Goal: Information Seeking & Learning: Find specific fact

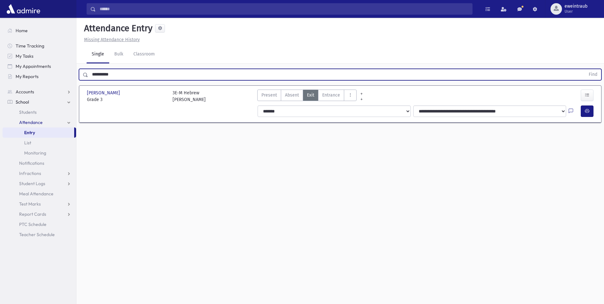
drag, startPoint x: 112, startPoint y: 76, endPoint x: 91, endPoint y: 72, distance: 21.9
click at [91, 72] on input "**********" at bounding box center [336, 74] width 497 height 11
type input "*****"
click at [584, 69] on button "Find" at bounding box center [592, 74] width 16 height 11
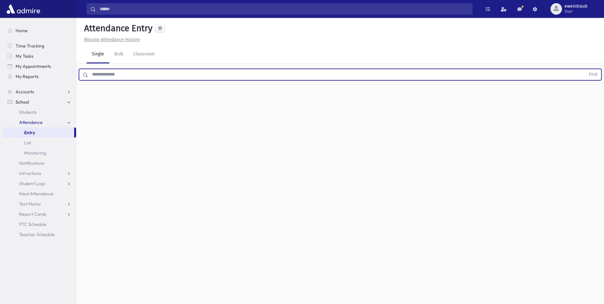
click at [166, 76] on input "text" at bounding box center [336, 74] width 497 height 11
type input "*****"
click at [584, 69] on button "Find" at bounding box center [592, 74] width 16 height 11
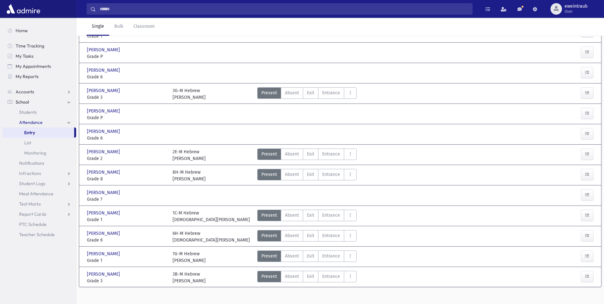
scroll to position [90, 0]
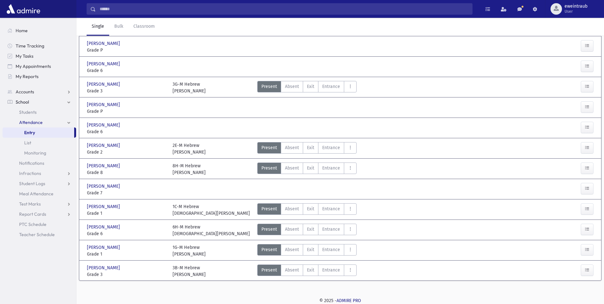
drag, startPoint x: 334, startPoint y: 269, endPoint x: 450, endPoint y: 266, distance: 116.8
click at [334, 269] on span "Entrance" at bounding box center [331, 269] width 18 height 7
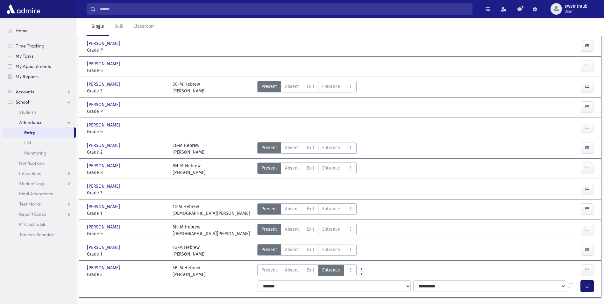
click at [585, 283] on icon "button" at bounding box center [586, 285] width 4 height 5
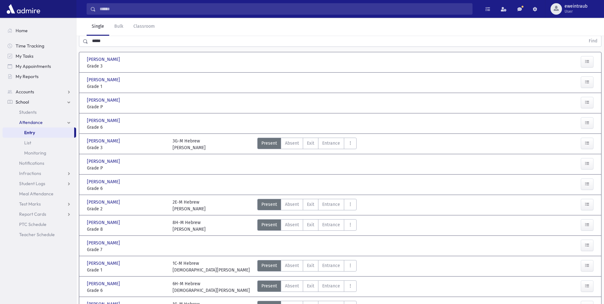
scroll to position [0, 0]
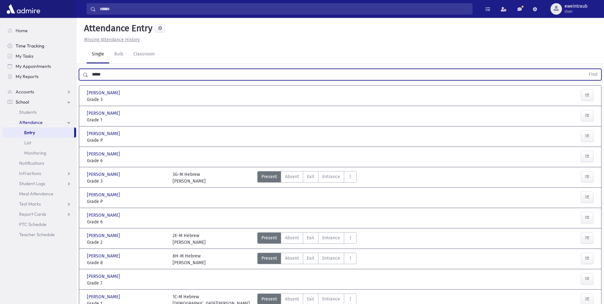
drag, startPoint x: 120, startPoint y: 74, endPoint x: 30, endPoint y: 47, distance: 93.7
click at [33, 47] on div "Search Results All Accounts" at bounding box center [302, 205] width 604 height 411
type input "****"
click at [584, 69] on button "Find" at bounding box center [592, 74] width 16 height 11
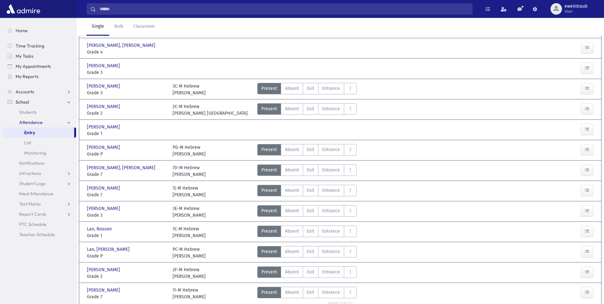
scroll to position [221, 0]
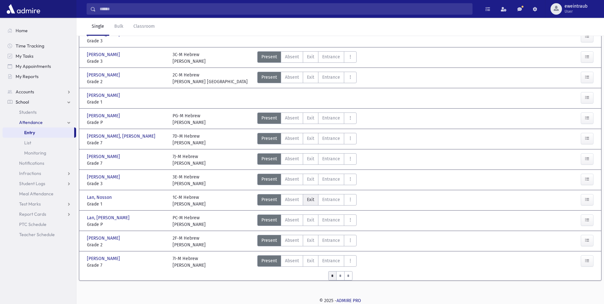
click at [313, 202] on span "Exit" at bounding box center [310, 199] width 7 height 7
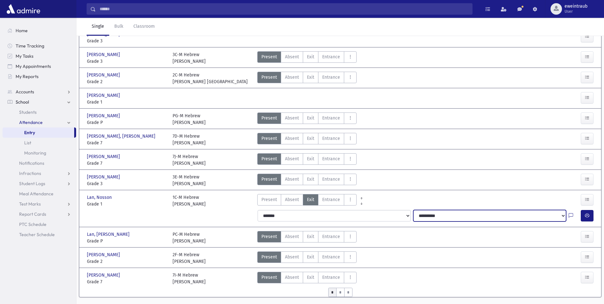
click at [469, 216] on select "**********" at bounding box center [489, 215] width 153 height 11
select select "**********"
click at [413, 210] on select "**********" at bounding box center [489, 215] width 153 height 11
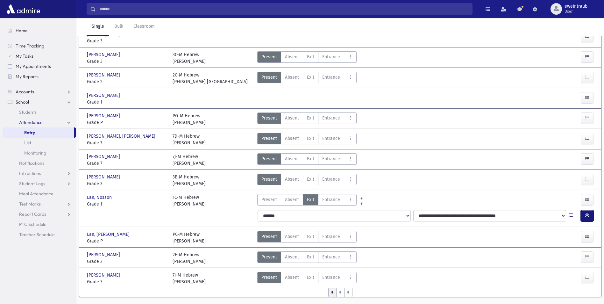
click at [583, 214] on button "button" at bounding box center [586, 215] width 13 height 11
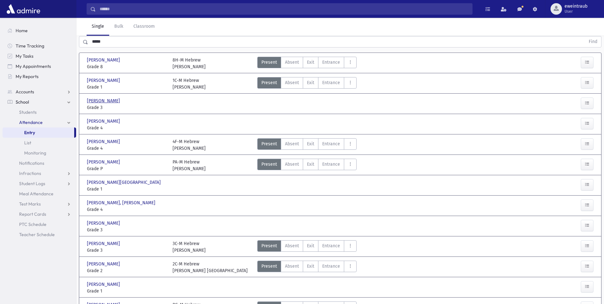
scroll to position [0, 0]
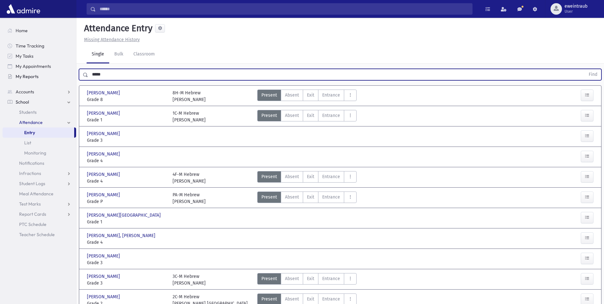
drag, startPoint x: 110, startPoint y: 73, endPoint x: 69, endPoint y: 80, distance: 41.9
click at [72, 72] on div "Search Results All Accounts" at bounding box center [302, 270] width 604 height 541
click at [584, 69] on button "Find" at bounding box center [592, 74] width 16 height 11
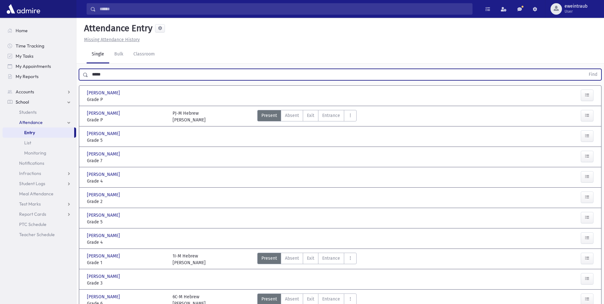
click at [584, 69] on button "Find" at bounding box center [592, 74] width 16 height 11
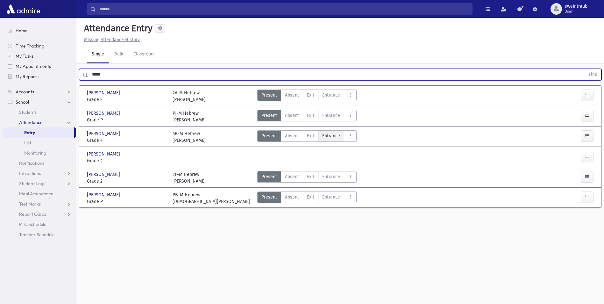
click at [328, 134] on span "Entrance" at bounding box center [331, 135] width 18 height 7
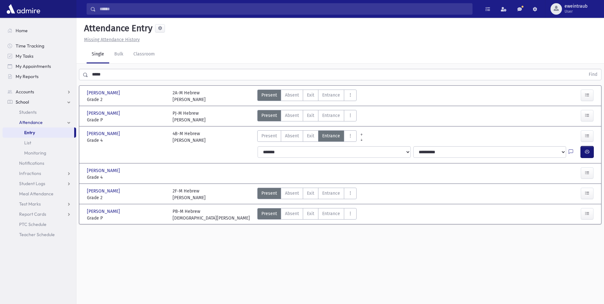
click at [582, 152] on button "button" at bounding box center [586, 151] width 13 height 11
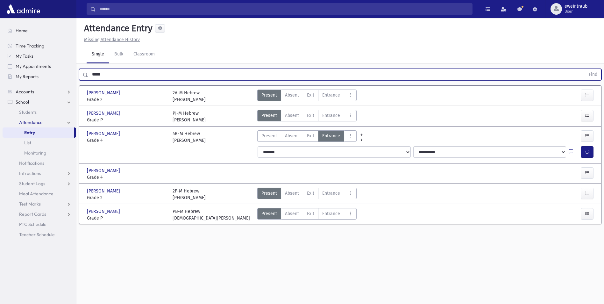
drag, startPoint x: 122, startPoint y: 77, endPoint x: 76, endPoint y: 77, distance: 45.8
click at [76, 77] on div "***** Find" at bounding box center [339, 73] width 527 height 19
type input "*"
type input "******"
click at [584, 69] on button "Find" at bounding box center [592, 74] width 16 height 11
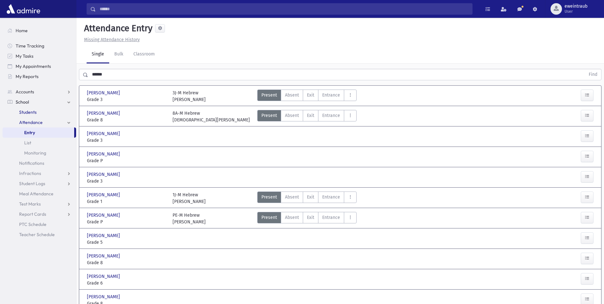
drag, startPoint x: 38, startPoint y: 109, endPoint x: 37, endPoint y: 118, distance: 8.3
click at [37, 109] on link "Students" at bounding box center [39, 112] width 73 height 10
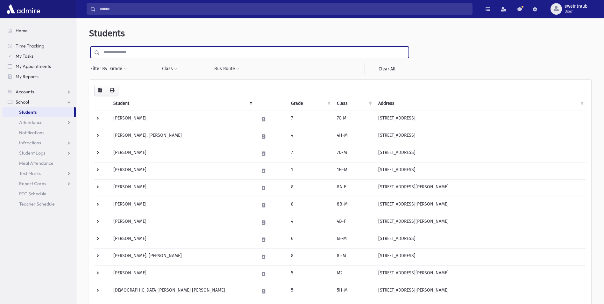
click at [126, 52] on input "text" at bounding box center [254, 51] width 309 height 11
type input "******"
click at [89, 46] on input "submit" at bounding box center [98, 50] width 18 height 9
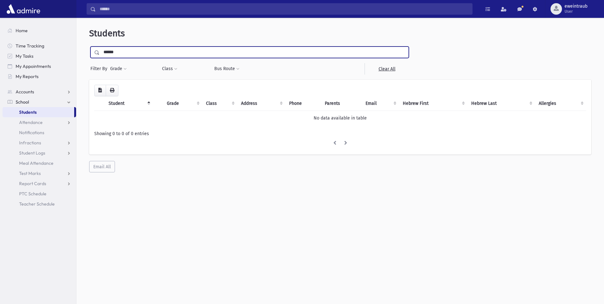
type input "******"
click at [89, 46] on input "submit" at bounding box center [98, 50] width 18 height 9
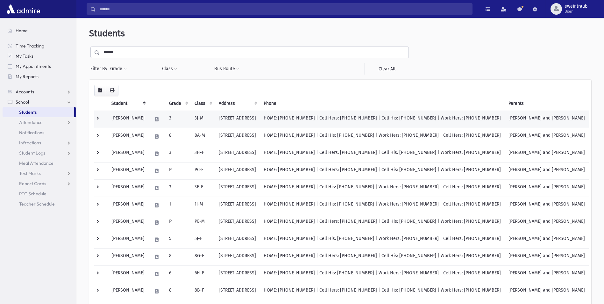
click at [127, 120] on td "Pincus, Chaim" at bounding box center [128, 118] width 41 height 17
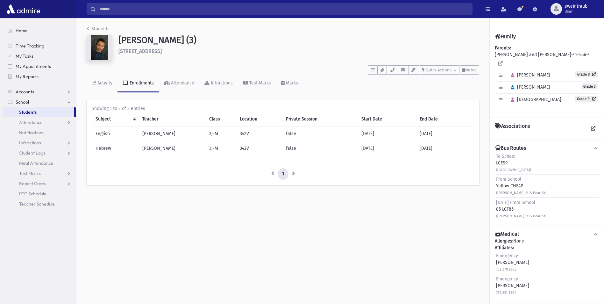
drag, startPoint x: 496, startPoint y: 178, endPoint x: 520, endPoint y: 176, distance: 24.6
click at [520, 176] on div "From School Yellow CHE4P ([PERSON_NAME] St & Pearl St)" at bounding box center [521, 186] width 51 height 20
drag, startPoint x: 520, startPoint y: 176, endPoint x: 508, endPoint y: 154, distance: 25.5
click at [508, 154] on div "To School LCES9 ([GEOGRAPHIC_DATA])" at bounding box center [513, 163] width 35 height 20
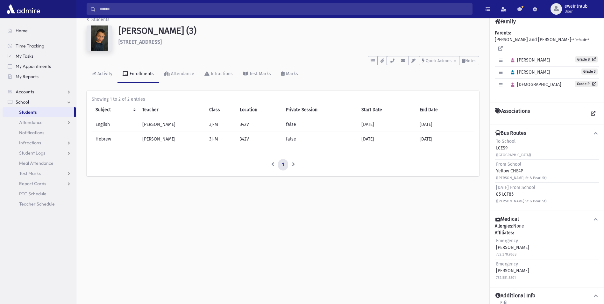
scroll to position [14, 0]
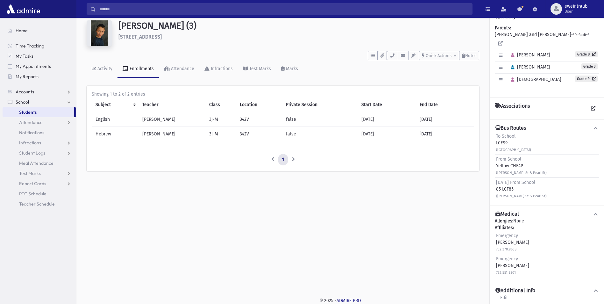
drag, startPoint x: 497, startPoint y: 182, endPoint x: 519, endPoint y: 183, distance: 22.6
click at [519, 183] on div "Friday From School 85 LCF85 (Bruce St & Pearl St)" at bounding box center [521, 189] width 51 height 20
click at [369, 206] on div "Students Pincus, Chaim (3) 327 Ocean Ave Lakewood **** To Do's No open tasks Sh…" at bounding box center [339, 146] width 527 height 286
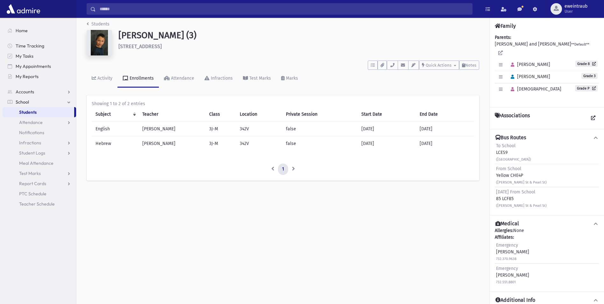
scroll to position [0, 0]
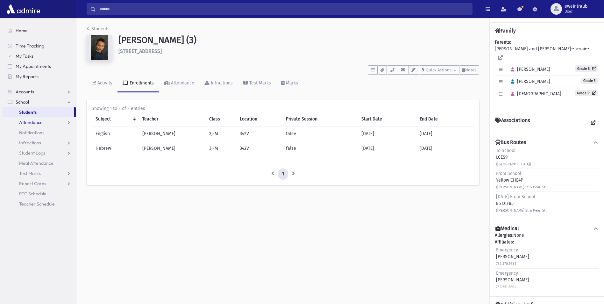
click at [40, 123] on span "Attendance" at bounding box center [31, 122] width 24 height 6
click at [33, 131] on span "Entry" at bounding box center [29, 132] width 11 height 6
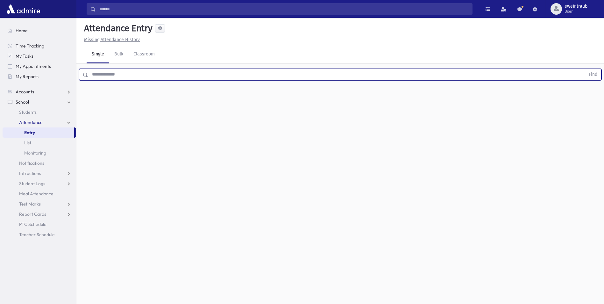
click at [112, 73] on input "text" at bounding box center [336, 74] width 497 height 11
type input "**********"
click at [584, 69] on button "Find" at bounding box center [592, 74] width 16 height 11
click at [316, 97] on label "Exit Ex" at bounding box center [311, 94] width 16 height 11
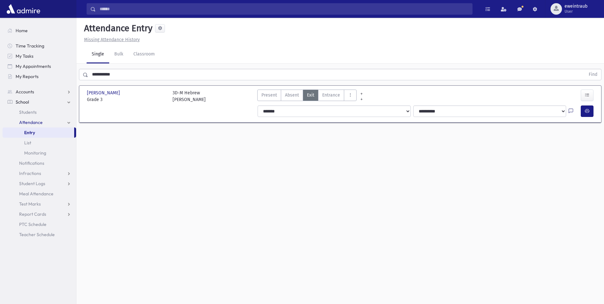
click at [571, 110] on icon at bounding box center [570, 110] width 4 height 5
click at [565, 148] on textarea "Note" at bounding box center [558, 143] width 74 height 24
type textarea "****"
click at [588, 169] on button "Save" at bounding box center [586, 166] width 18 height 11
click at [586, 108] on icon "button" at bounding box center [586, 110] width 4 height 5
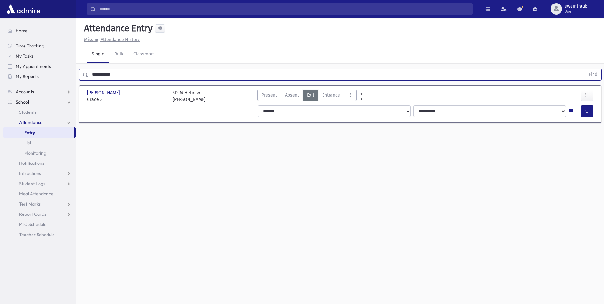
drag, startPoint x: 124, startPoint y: 79, endPoint x: 79, endPoint y: 71, distance: 45.8
click at [79, 71] on div "**********" at bounding box center [340, 74] width 522 height 11
type input "*"
type input "*****"
click at [584, 69] on button "Find" at bounding box center [592, 74] width 16 height 11
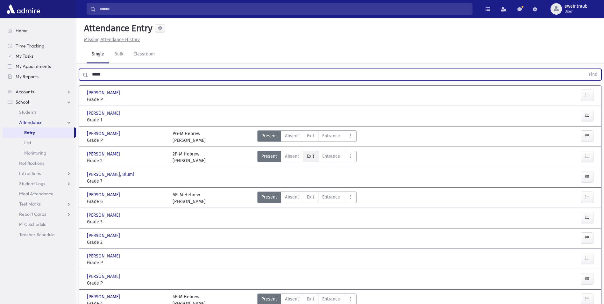
click at [313, 155] on span "Exit" at bounding box center [310, 156] width 7 height 7
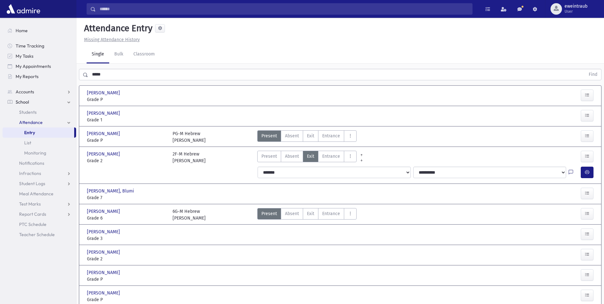
click at [569, 171] on icon at bounding box center [570, 172] width 4 height 5
click at [528, 201] on textarea "Note" at bounding box center [558, 204] width 74 height 24
type textarea "**********"
drag, startPoint x: 586, startPoint y: 228, endPoint x: 585, endPoint y: 196, distance: 31.8
click at [587, 226] on button "Save" at bounding box center [586, 227] width 18 height 11
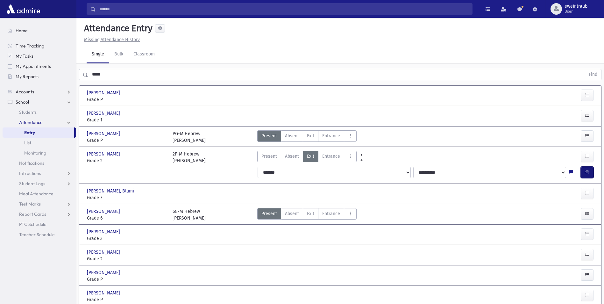
drag, startPoint x: 587, startPoint y: 174, endPoint x: 576, endPoint y: 172, distance: 11.2
click at [586, 173] on icon "button" at bounding box center [586, 171] width 4 height 5
click at [26, 109] on link "Students" at bounding box center [39, 112] width 73 height 10
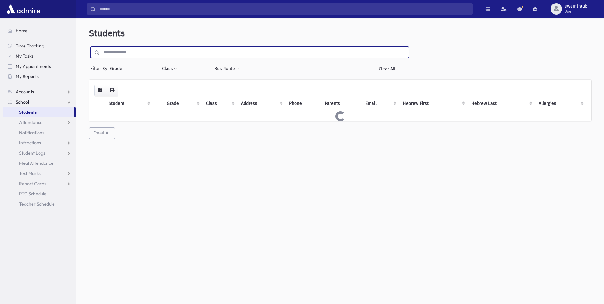
click at [131, 53] on input "text" at bounding box center [254, 51] width 309 height 11
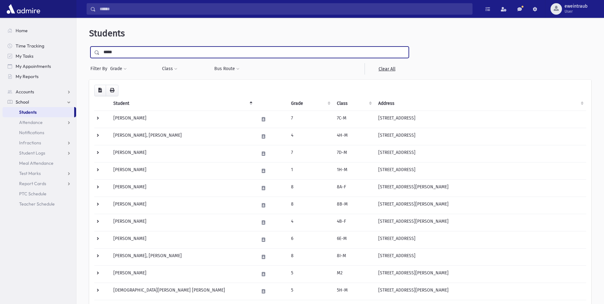
type input "*****"
click at [89, 46] on input "submit" at bounding box center [98, 50] width 18 height 9
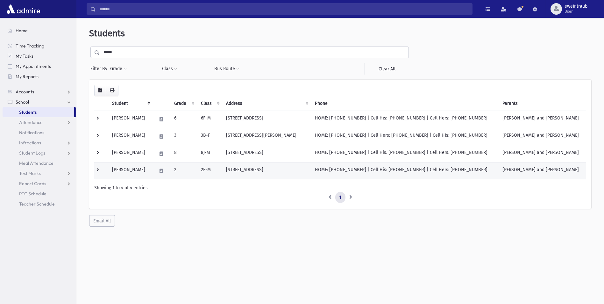
click at [142, 168] on td "[PERSON_NAME]" at bounding box center [130, 170] width 45 height 17
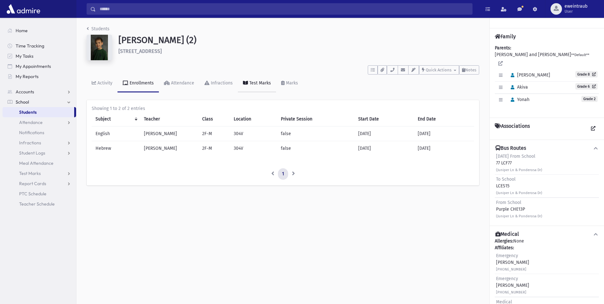
click at [262, 82] on div "Test Marks" at bounding box center [259, 82] width 23 height 5
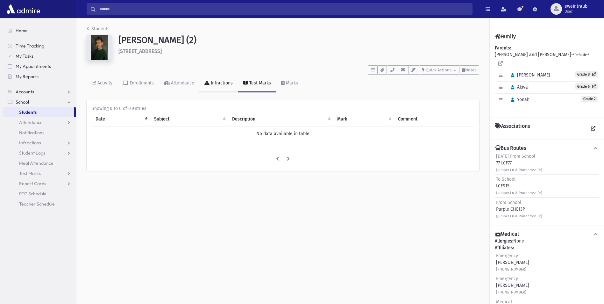
click at [215, 85] on div "Infractions" at bounding box center [220, 82] width 23 height 5
click at [190, 80] on div "Attendance" at bounding box center [182, 82] width 24 height 5
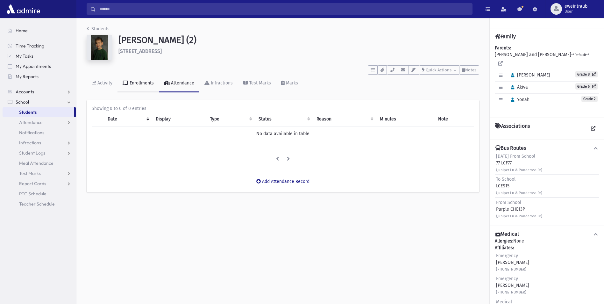
click at [124, 80] on link "Enrollments" at bounding box center [137, 83] width 41 height 18
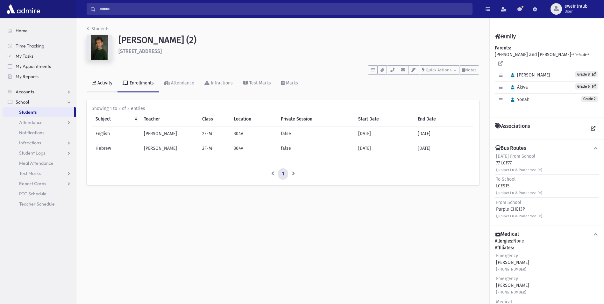
click at [111, 78] on link "Activity" at bounding box center [102, 83] width 31 height 18
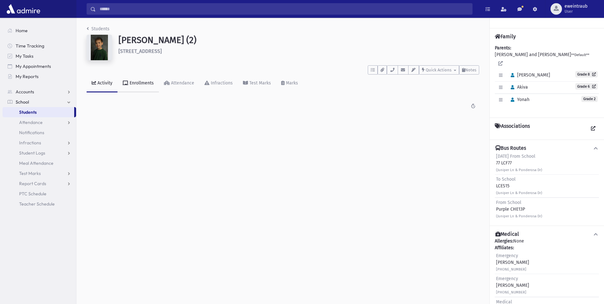
click at [140, 82] on div "Enrollments" at bounding box center [140, 82] width 25 height 5
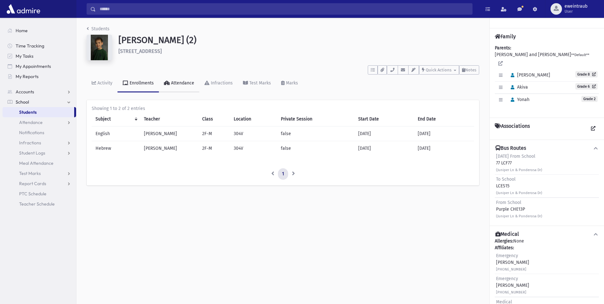
click at [175, 80] on div "Attendance" at bounding box center [182, 82] width 24 height 5
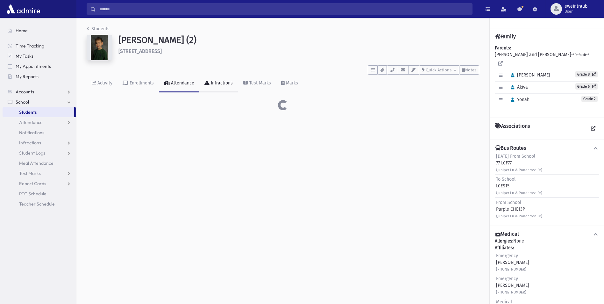
click at [230, 82] on div "Infractions" at bounding box center [220, 82] width 23 height 5
click at [257, 83] on div "Test Marks" at bounding box center [259, 82] width 23 height 5
click at [292, 81] on div "Marks" at bounding box center [290, 82] width 13 height 5
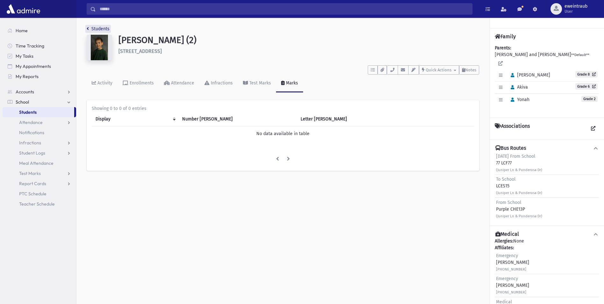
click at [87, 27] on icon "breadcrumb" at bounding box center [88, 28] width 2 height 4
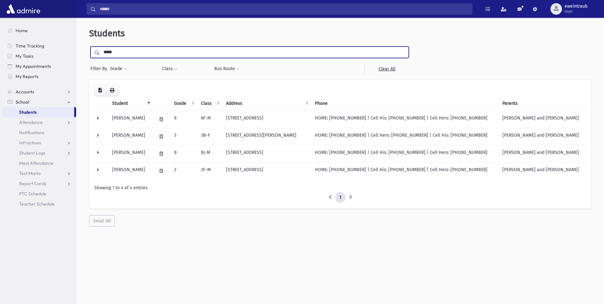
drag, startPoint x: 117, startPoint y: 52, endPoint x: 82, endPoint y: 49, distance: 35.1
click at [83, 50] on div "Students ***** Filter By Grade * * * * * * * * * * Filter Class ** **" at bounding box center [340, 126] width 522 height 213
type input "*****"
click at [89, 46] on input "submit" at bounding box center [98, 50] width 18 height 9
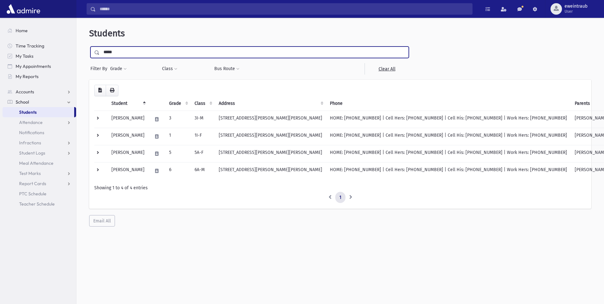
drag, startPoint x: 122, startPoint y: 46, endPoint x: 88, endPoint y: 47, distance: 34.7
click at [88, 47] on div "Students ***** Filter By Grade * * * * * * * * * * Filter Class ** **" at bounding box center [340, 126] width 522 height 213
type input "******"
click at [89, 46] on input "submit" at bounding box center [98, 50] width 18 height 9
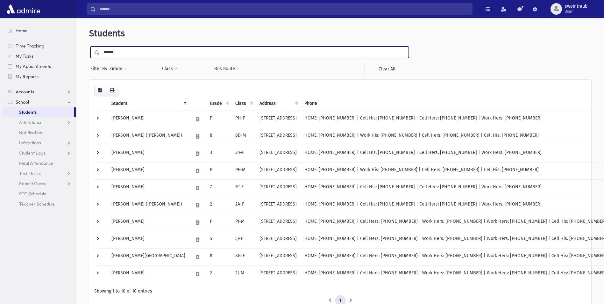
drag, startPoint x: 122, startPoint y: 52, endPoint x: 82, endPoint y: 44, distance: 40.8
click at [84, 44] on div "Students ****** Filter By Grade * * * * * * * * * * Filter Class ** **" at bounding box center [340, 178] width 522 height 317
type input "****"
click at [89, 46] on input "submit" at bounding box center [98, 50] width 18 height 9
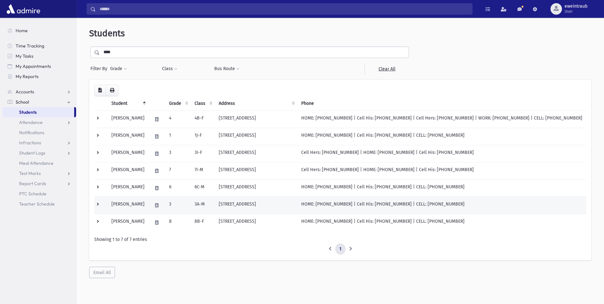
click at [95, 205] on td at bounding box center [100, 204] width 13 height 17
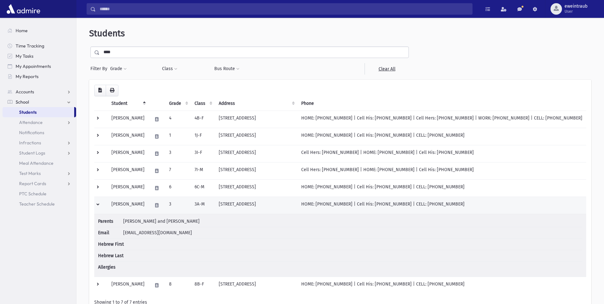
click at [102, 204] on td at bounding box center [100, 204] width 13 height 17
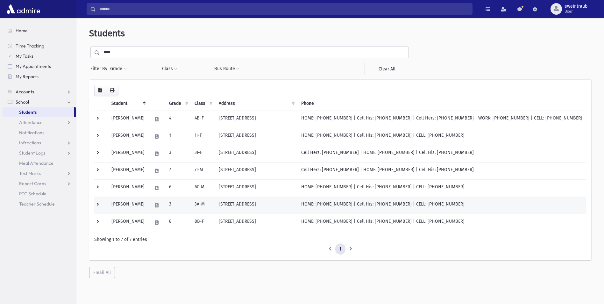
click at [112, 204] on td "Szanzer, Mordechai" at bounding box center [128, 204] width 41 height 17
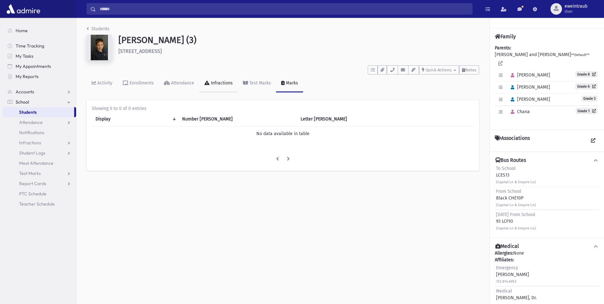
click at [216, 84] on div "Infractions" at bounding box center [220, 82] width 23 height 5
click at [166, 84] on icon at bounding box center [167, 82] width 6 height 4
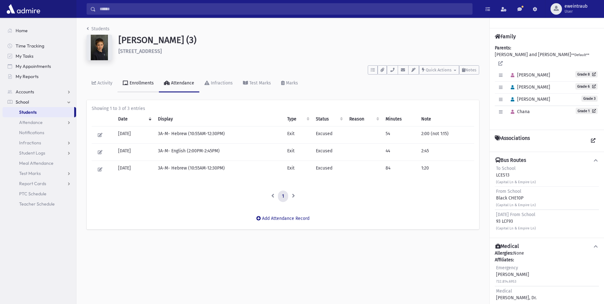
click at [141, 84] on div "Enrollments" at bounding box center [140, 82] width 25 height 5
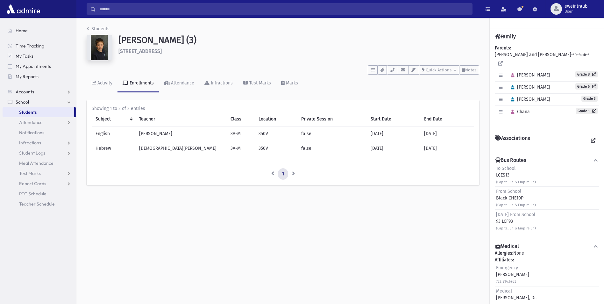
click at [86, 26] on div "Students Szanzer, Mordechai (3) 13 Empire Lane Lakewood **** To Do's No open ta…" at bounding box center [282, 108] width 413 height 181
click at [88, 28] on icon "breadcrumb" at bounding box center [88, 28] width 2 height 4
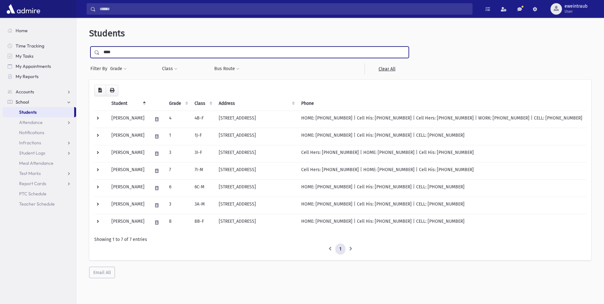
drag, startPoint x: 116, startPoint y: 56, endPoint x: 78, endPoint y: 52, distance: 38.1
click at [81, 53] on div "Students **** Filter By Grade * * * * * * * * * * Filter Class ** ** **" at bounding box center [340, 152] width 522 height 265
type input "*****"
click at [89, 46] on input "submit" at bounding box center [98, 50] width 18 height 9
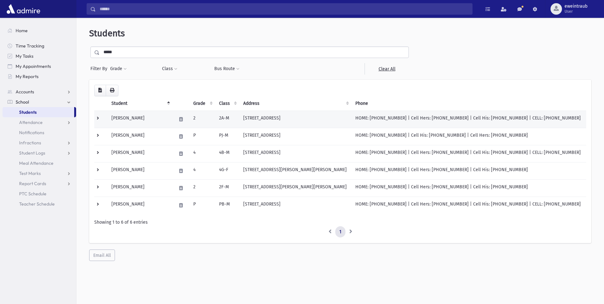
click at [98, 116] on td at bounding box center [100, 118] width 13 height 17
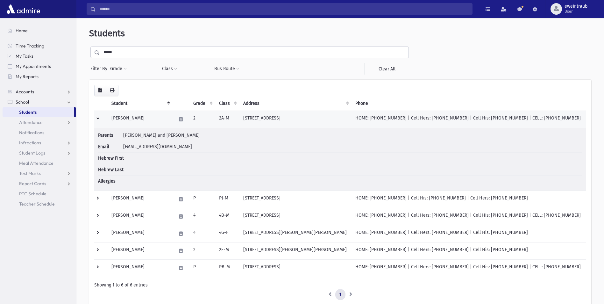
click at [99, 116] on td at bounding box center [100, 118] width 13 height 17
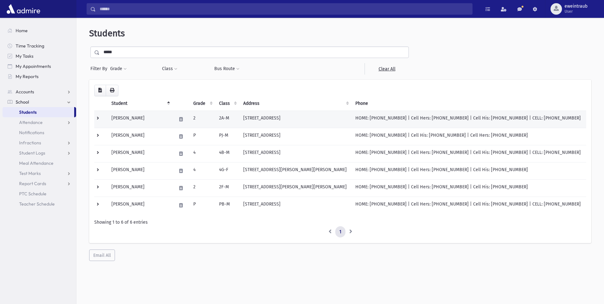
click at [101, 118] on td at bounding box center [100, 118] width 13 height 17
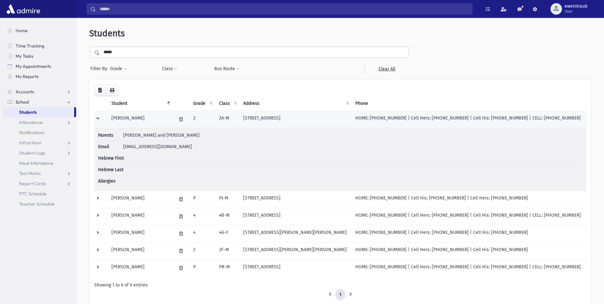
click at [101, 118] on td at bounding box center [100, 118] width 13 height 17
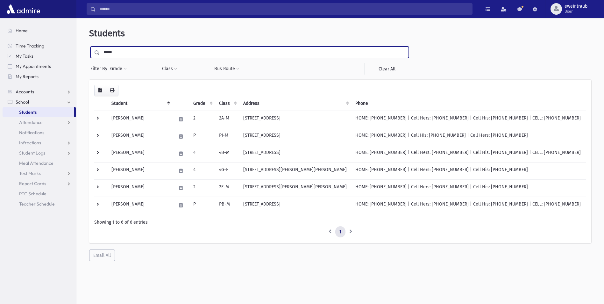
drag, startPoint x: 128, startPoint y: 54, endPoint x: 90, endPoint y: 55, distance: 37.9
click at [90, 55] on div "*****" at bounding box center [249, 51] width 318 height 11
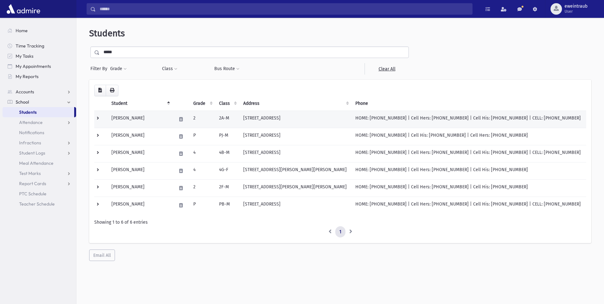
click at [99, 116] on td at bounding box center [100, 118] width 13 height 17
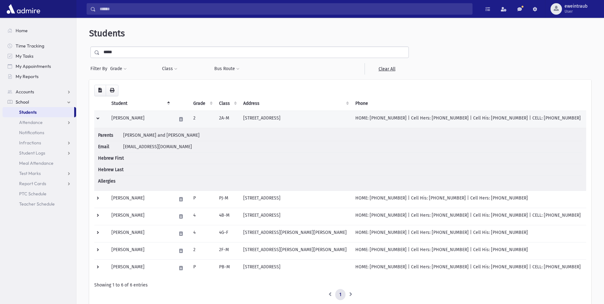
click at [102, 117] on td at bounding box center [100, 118] width 13 height 17
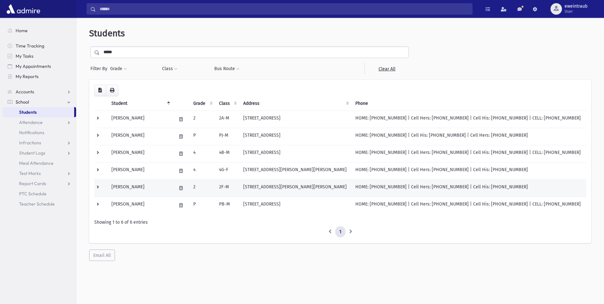
click at [100, 185] on td at bounding box center [100, 187] width 13 height 17
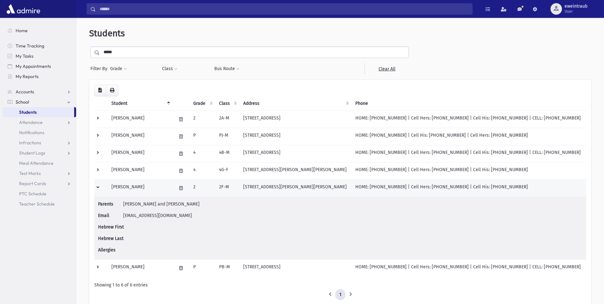
click at [98, 185] on td at bounding box center [100, 187] width 13 height 17
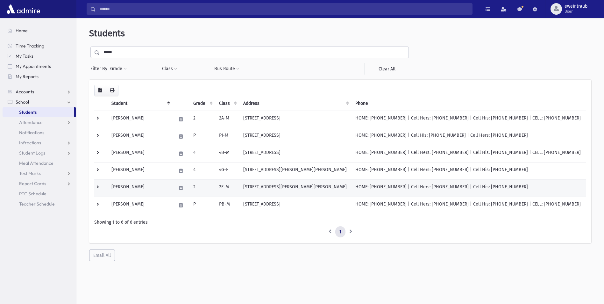
click at [99, 187] on td at bounding box center [100, 187] width 13 height 17
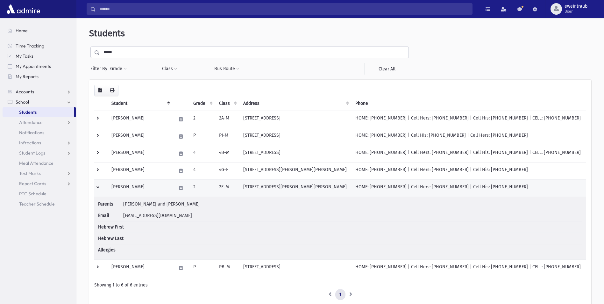
click at [111, 186] on td "Shereshevsky, Yaakov" at bounding box center [140, 187] width 65 height 17
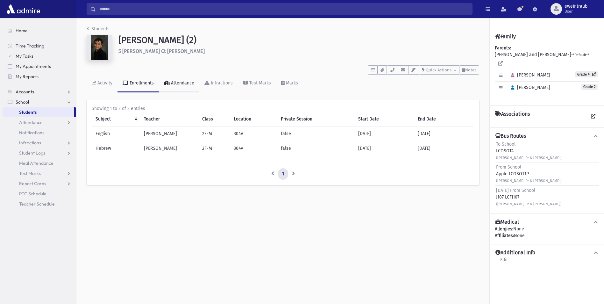
click at [188, 82] on div "Attendance" at bounding box center [182, 82] width 24 height 5
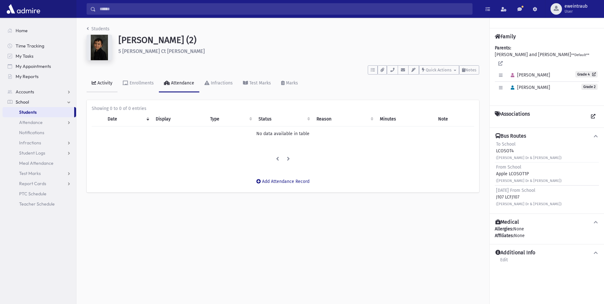
click at [87, 82] on link "Activity" at bounding box center [102, 83] width 31 height 18
click at [88, 28] on link "Students" at bounding box center [98, 28] width 23 height 5
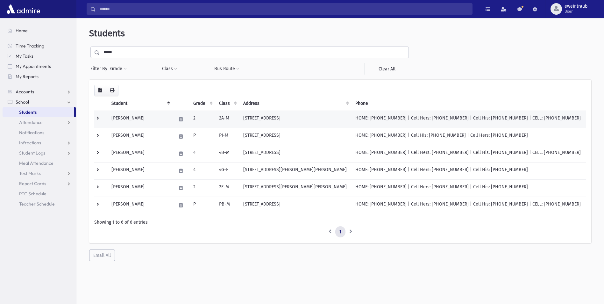
click at [98, 117] on td at bounding box center [100, 118] width 13 height 17
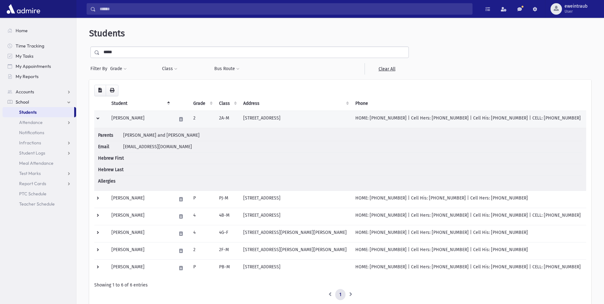
click at [140, 116] on td "[PERSON_NAME]" at bounding box center [140, 118] width 65 height 17
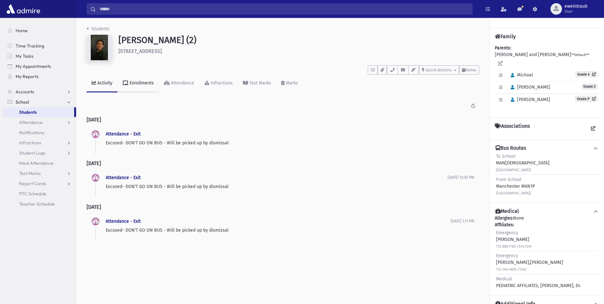
drag, startPoint x: 127, startPoint y: 80, endPoint x: 128, endPoint y: 83, distance: 4.0
click at [127, 80] on link "Enrollments" at bounding box center [137, 83] width 41 height 18
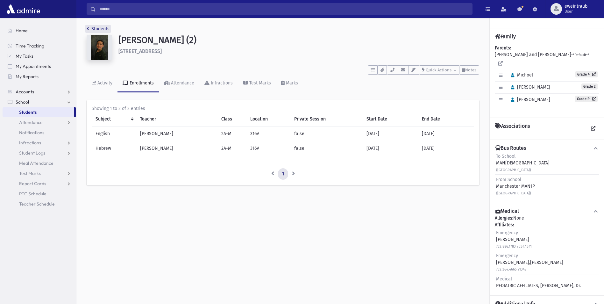
click at [88, 29] on icon "breadcrumb" at bounding box center [88, 28] width 2 height 4
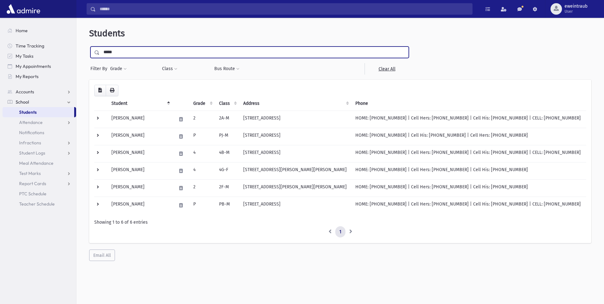
drag, startPoint x: 128, startPoint y: 51, endPoint x: 88, endPoint y: 43, distance: 40.7
click at [88, 43] on div "Students ***** Filter By Grade * * * * * * * * * * Filter Class ** **" at bounding box center [340, 144] width 522 height 248
type input "******"
click at [89, 46] on input "submit" at bounding box center [98, 50] width 18 height 9
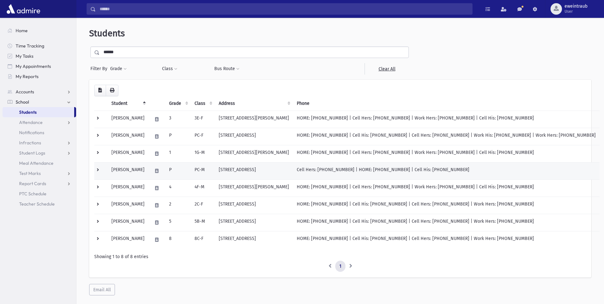
click at [111, 170] on td "[PERSON_NAME]" at bounding box center [128, 170] width 41 height 17
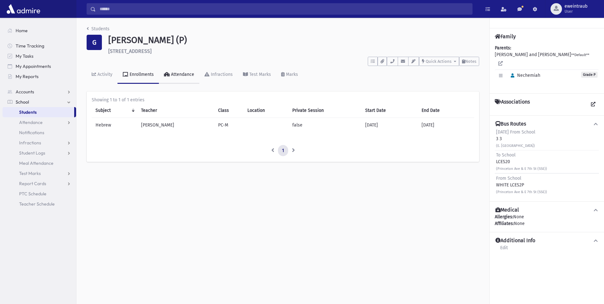
click at [183, 72] on div "Attendance" at bounding box center [182, 74] width 24 height 5
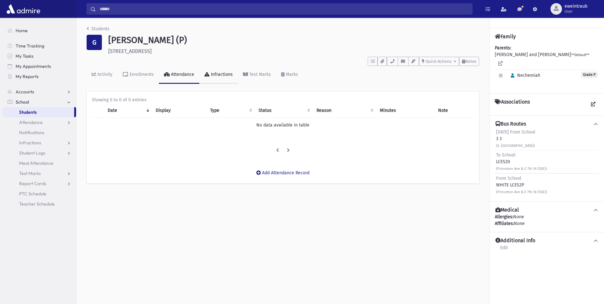
click at [223, 75] on div "Infractions" at bounding box center [220, 74] width 23 height 5
click at [265, 72] on div "Test Marks" at bounding box center [259, 74] width 23 height 5
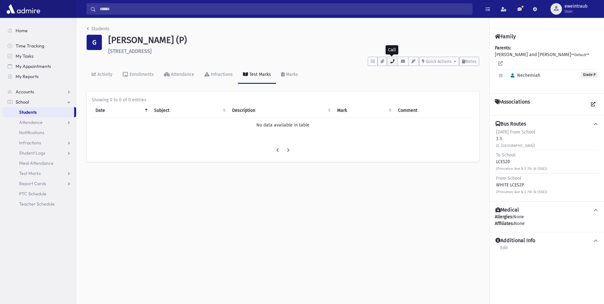
click at [392, 63] on button "button" at bounding box center [392, 61] width 11 height 9
drag, startPoint x: 525, startPoint y: 138, endPoint x: 497, endPoint y: 139, distance: 28.3
click at [497, 143] on small "(E. 7th @ Park Ave)" at bounding box center [515, 145] width 39 height 4
drag, startPoint x: 497, startPoint y: 139, endPoint x: 511, endPoint y: 140, distance: 14.0
click at [511, 143] on small "(E. 7th @ Park Ave)" at bounding box center [515, 145] width 39 height 4
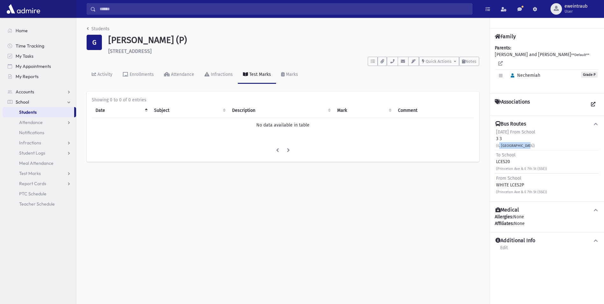
click at [525, 143] on small "(E. 7th @ Park Ave)" at bounding box center [515, 145] width 39 height 4
drag, startPoint x: 524, startPoint y: 138, endPoint x: 496, endPoint y: 138, distance: 28.3
click at [496, 143] on small "(E. 7th @ Park Ave)" at bounding box center [515, 145] width 39 height 4
drag, startPoint x: 496, startPoint y: 138, endPoint x: 502, endPoint y: 141, distance: 7.1
click at [502, 143] on small "(E. 7th @ Park Ave)" at bounding box center [515, 145] width 39 height 4
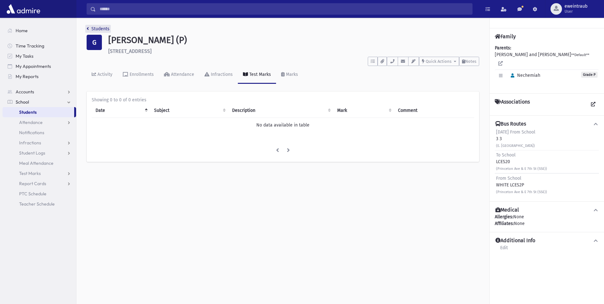
click at [87, 29] on icon "breadcrumb" at bounding box center [88, 28] width 2 height 4
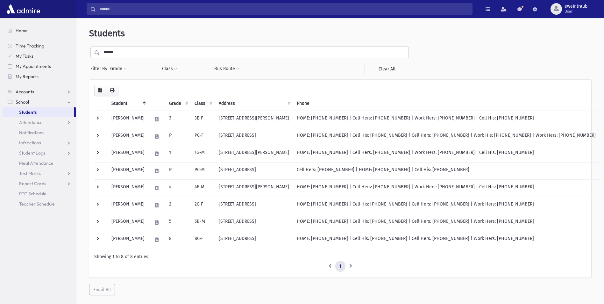
click at [32, 104] on link "School" at bounding box center [39, 102] width 73 height 10
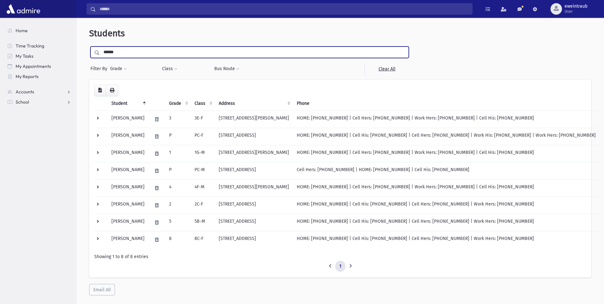
drag, startPoint x: 126, startPoint y: 49, endPoint x: 85, endPoint y: 46, distance: 41.5
click at [85, 46] on div "Students ****** Filter By Grade * * * * * * * * * * Filter Class ** **" at bounding box center [340, 161] width 522 height 282
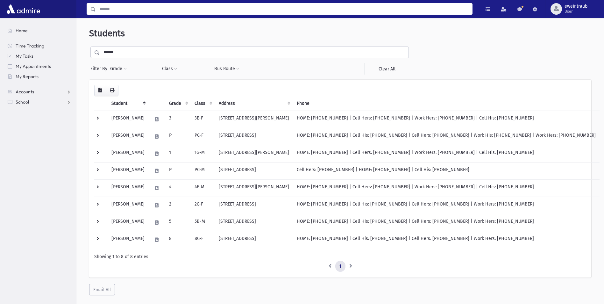
click at [106, 10] on input "Search" at bounding box center [284, 8] width 376 height 11
type input "*****"
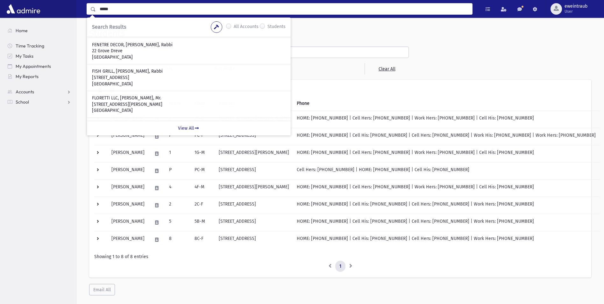
scroll to position [183, 0]
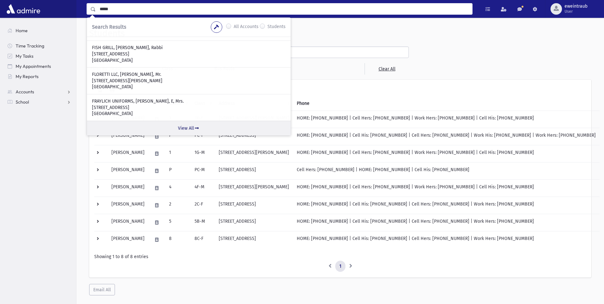
click at [180, 129] on link "View All" at bounding box center [189, 128] width 204 height 15
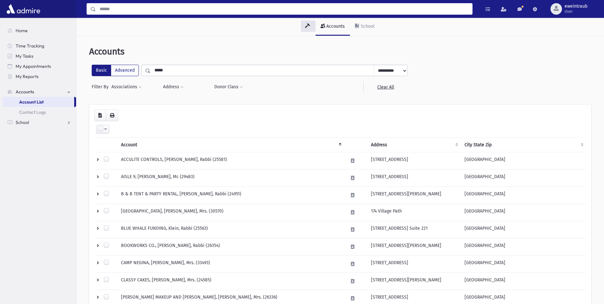
click at [107, 8] on input "Search" at bounding box center [284, 8] width 376 height 11
drag, startPoint x: 132, startPoint y: 11, endPoint x: 88, endPoint y: 5, distance: 44.2
click at [88, 5] on div "**********" at bounding box center [280, 8] width 386 height 11
type input "*****"
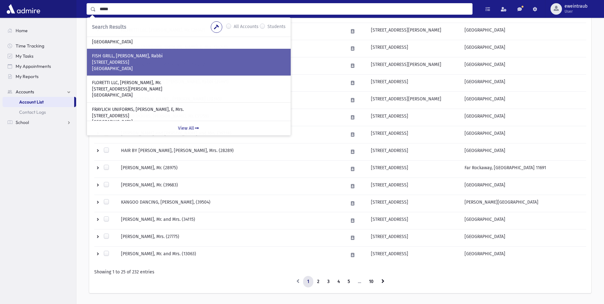
scroll to position [183, 0]
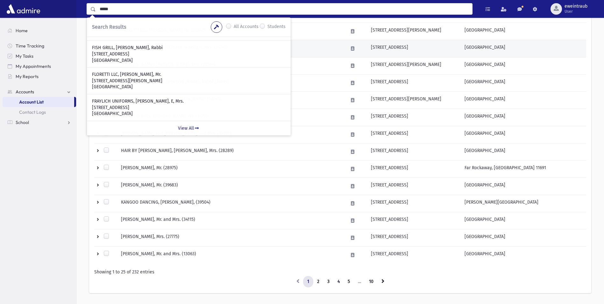
click at [566, 52] on td "[GEOGRAPHIC_DATA]" at bounding box center [522, 48] width 125 height 17
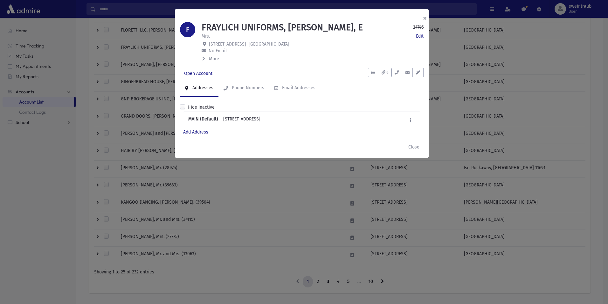
click at [427, 20] on button "×" at bounding box center [425, 18] width 14 height 18
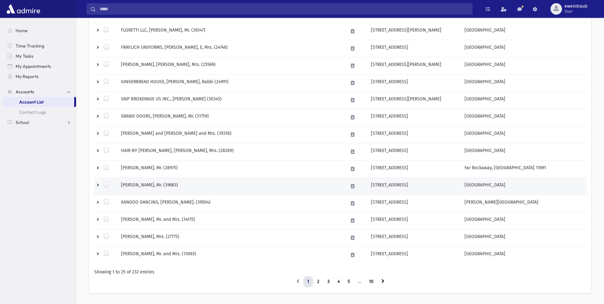
scroll to position [335, 0]
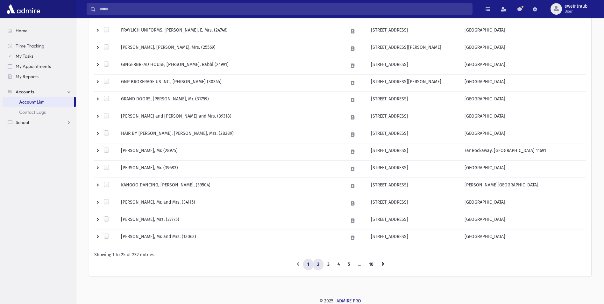
click at [318, 266] on link "2" at bounding box center [318, 263] width 10 height 11
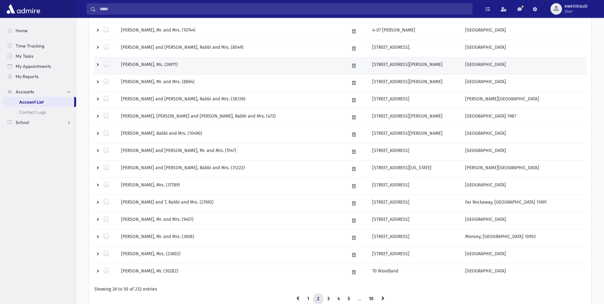
scroll to position [335, 0]
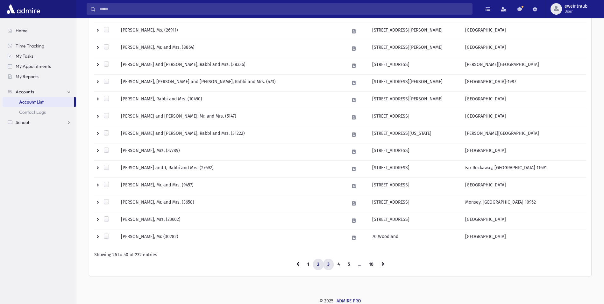
click at [327, 266] on link "3" at bounding box center [328, 263] width 10 height 11
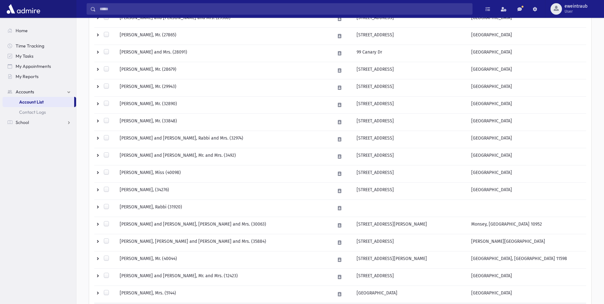
scroll to position [335, 0]
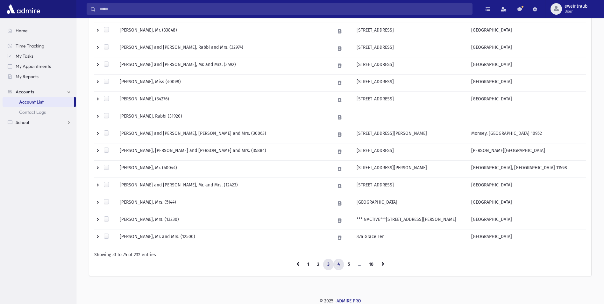
click at [339, 267] on link "4" at bounding box center [338, 263] width 10 height 11
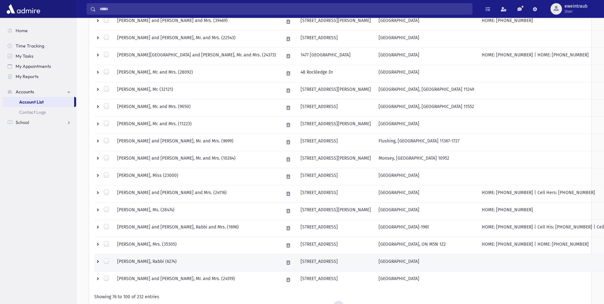
scroll to position [335, 0]
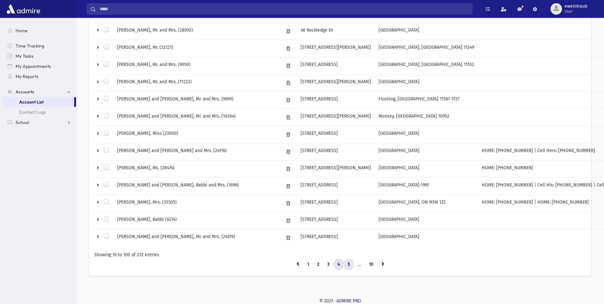
click at [352, 262] on link "5" at bounding box center [348, 263] width 10 height 11
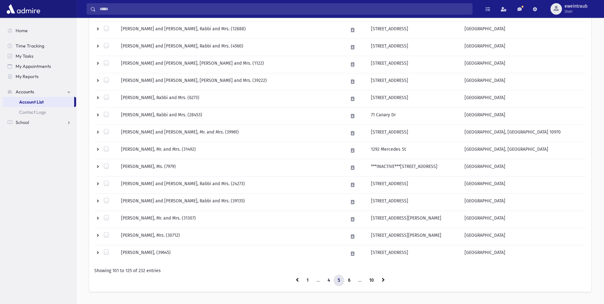
scroll to position [335, 0]
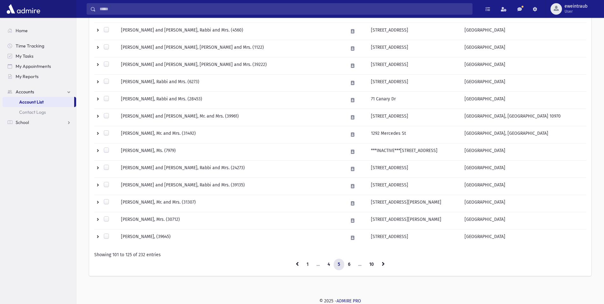
click at [358, 265] on li "…" at bounding box center [359, 263] width 11 height 11
click at [381, 264] on link at bounding box center [382, 263] width 11 height 11
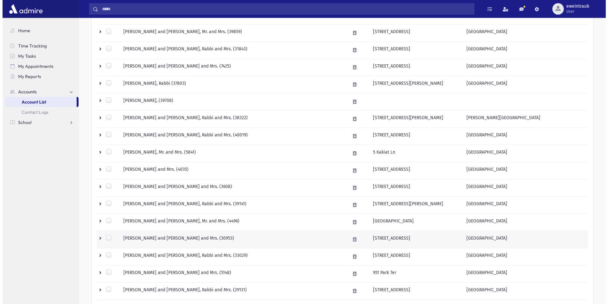
scroll to position [144, 0]
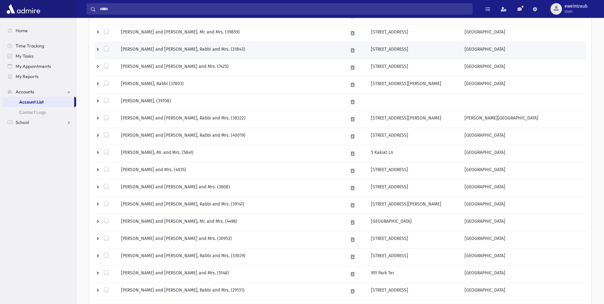
click at [164, 52] on td "KLEIN, Shaya and Chana Tziporah, Rabbi and Mrs. (31843)" at bounding box center [230, 50] width 227 height 17
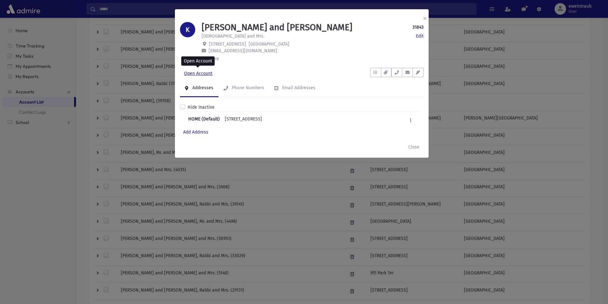
click at [198, 73] on link "Open Account" at bounding box center [198, 73] width 37 height 11
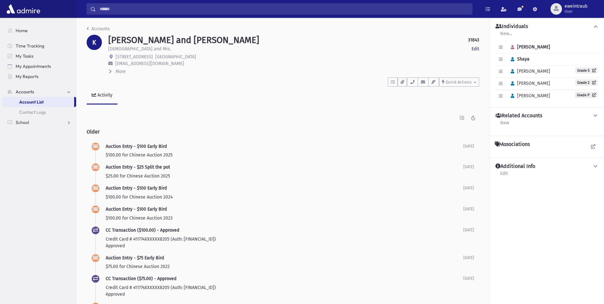
click at [111, 70] on icon at bounding box center [110, 71] width 3 height 4
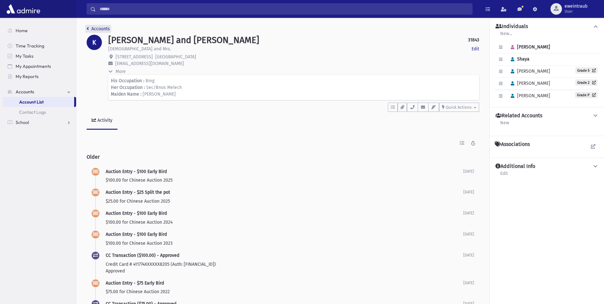
click at [89, 29] on link "Accounts" at bounding box center [98, 28] width 23 height 5
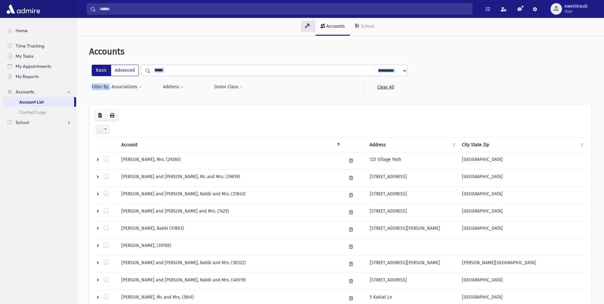
drag, startPoint x: 188, startPoint y: 76, endPoint x: 142, endPoint y: 69, distance: 46.6
click at [142, 69] on div "**********" at bounding box center [249, 79] width 321 height 28
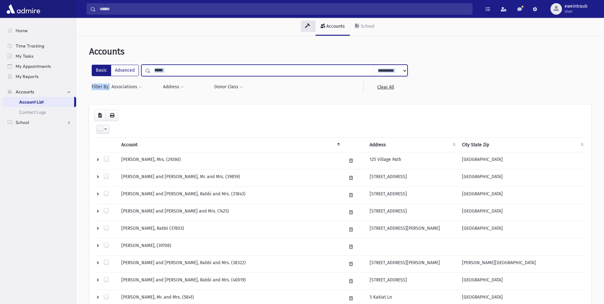
drag, startPoint x: 142, startPoint y: 69, endPoint x: 185, endPoint y: 69, distance: 43.6
click at [185, 69] on input "*****" at bounding box center [261, 70] width 223 height 11
click at [175, 69] on input "*****" at bounding box center [261, 70] width 223 height 11
drag, startPoint x: 205, startPoint y: 70, endPoint x: 182, endPoint y: 69, distance: 22.9
click at [205, 71] on input "*****" at bounding box center [261, 70] width 223 height 11
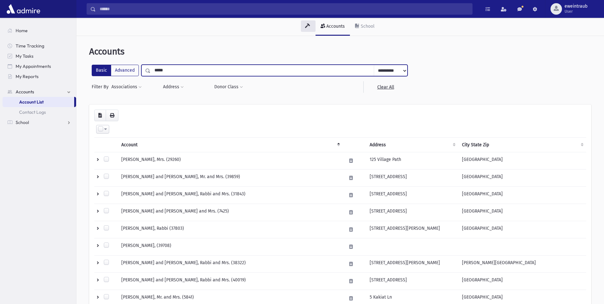
click at [120, 6] on input "Search" at bounding box center [284, 8] width 376 height 11
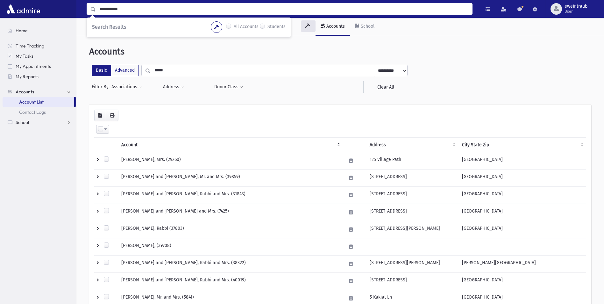
type input "**********"
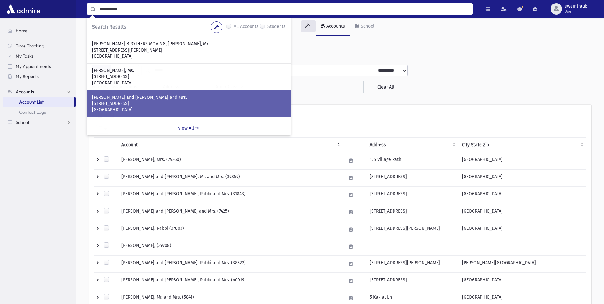
click at [160, 102] on p "[STREET_ADDRESS]" at bounding box center [188, 103] width 193 height 6
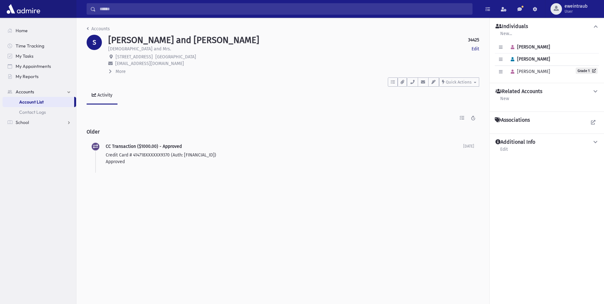
click at [113, 70] on button "More" at bounding box center [117, 71] width 18 height 7
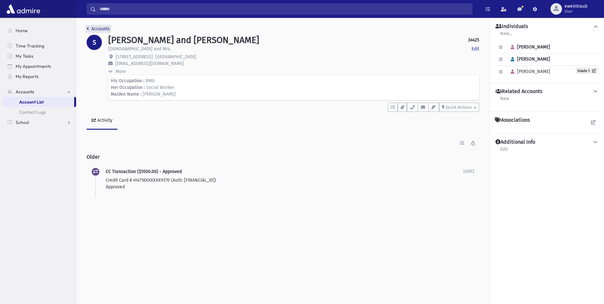
click at [87, 26] on icon "breadcrumb" at bounding box center [88, 28] width 2 height 4
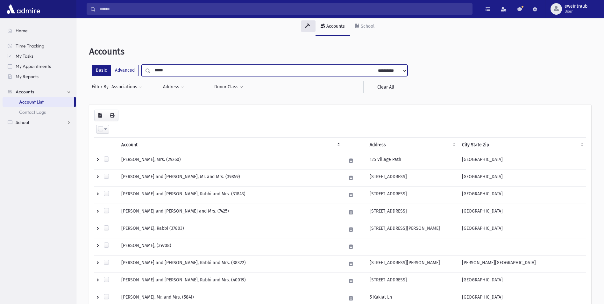
drag, startPoint x: 168, startPoint y: 70, endPoint x: 139, endPoint y: 68, distance: 29.0
click at [139, 68] on div "**********" at bounding box center [250, 70] width 316 height 11
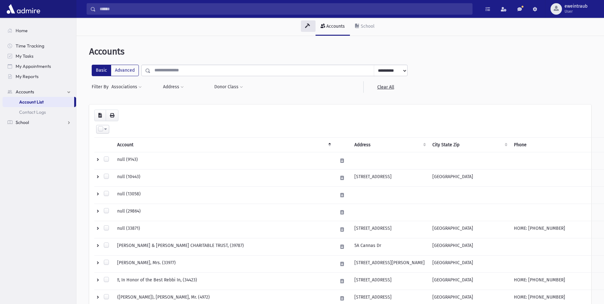
click at [29, 123] on link "School" at bounding box center [39, 122] width 73 height 10
click at [20, 114] on span "Students" at bounding box center [27, 112] width 17 height 6
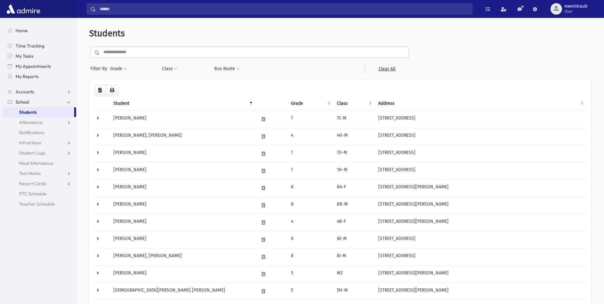
click at [117, 52] on input "text" at bounding box center [254, 51] width 309 height 11
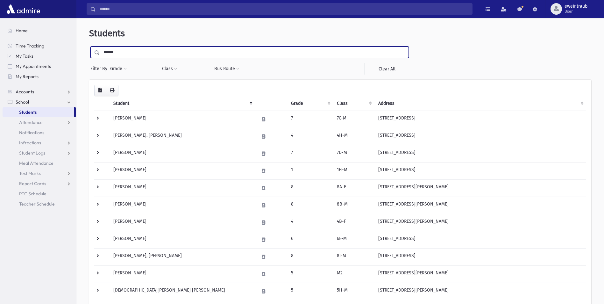
type input "******"
click at [89, 46] on input "submit" at bounding box center [98, 50] width 18 height 9
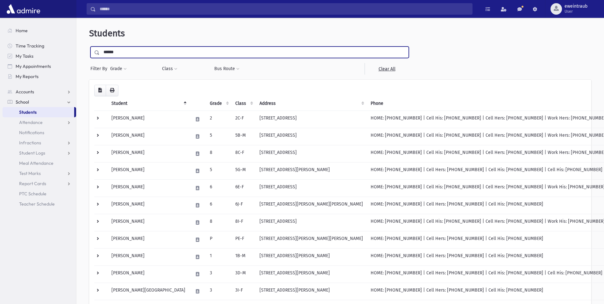
drag, startPoint x: 130, startPoint y: 49, endPoint x: 94, endPoint y: 48, distance: 36.3
click at [94, 48] on div "******" at bounding box center [249, 51] width 318 height 11
click at [89, 46] on input "submit" at bounding box center [98, 50] width 18 height 9
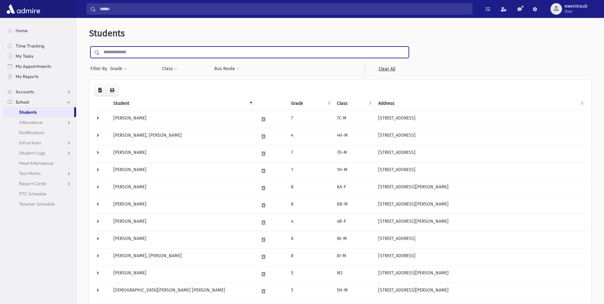
click at [125, 57] on input "text" at bounding box center [254, 51] width 309 height 11
click at [121, 50] on input "text" at bounding box center [254, 51] width 309 height 11
type input "******"
click at [89, 46] on input "submit" at bounding box center [98, 50] width 18 height 9
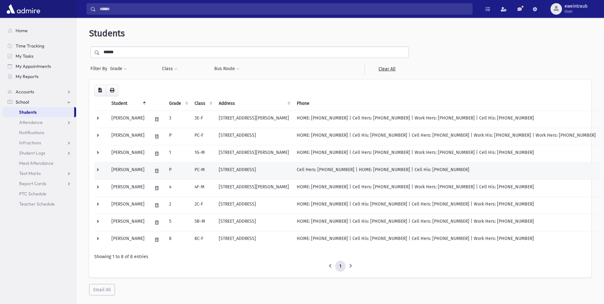
click at [99, 171] on td at bounding box center [100, 170] width 13 height 17
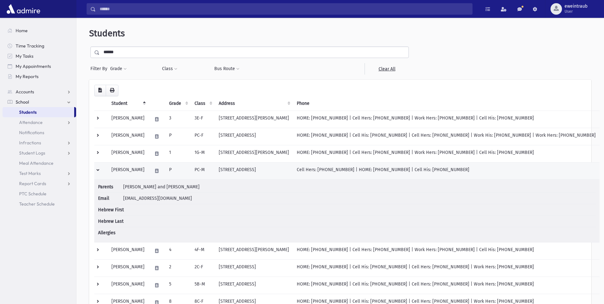
click at [118, 169] on td "[PERSON_NAME]" at bounding box center [128, 170] width 41 height 17
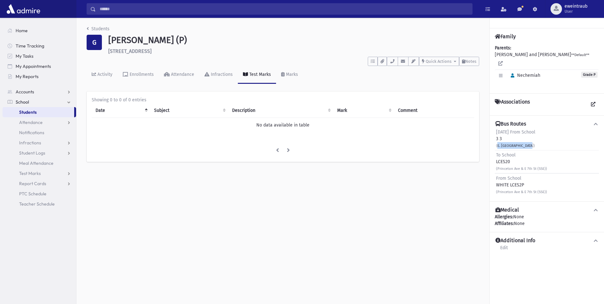
drag, startPoint x: 495, startPoint y: 139, endPoint x: 530, endPoint y: 137, distance: 34.7
click at [530, 137] on div "[DATE] From School 3 3 (E. 7th @ [GEOGRAPHIC_DATA])" at bounding box center [546, 138] width 104 height 23
click at [530, 142] on div "(E. [GEOGRAPHIC_DATA])" at bounding box center [515, 145] width 39 height 7
drag, startPoint x: 530, startPoint y: 137, endPoint x: 493, endPoint y: 139, distance: 36.6
click at [493, 139] on div "Bus Routes [DATE] From School 3 3 (E. 7th @ [GEOGRAPHIC_DATA]) To School LCES20…" at bounding box center [546, 158] width 114 height 86
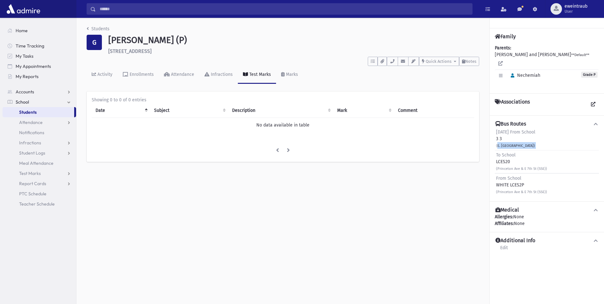
click at [532, 142] on div "(E. [GEOGRAPHIC_DATA])" at bounding box center [515, 145] width 39 height 7
drag, startPoint x: 496, startPoint y: 136, endPoint x: 523, endPoint y: 137, distance: 26.4
click at [523, 142] on div "(E. [GEOGRAPHIC_DATA])" at bounding box center [515, 145] width 39 height 7
click at [525, 143] on small "(E. [GEOGRAPHIC_DATA])" at bounding box center [515, 145] width 39 height 4
drag, startPoint x: 527, startPoint y: 139, endPoint x: 494, endPoint y: 138, distance: 33.1
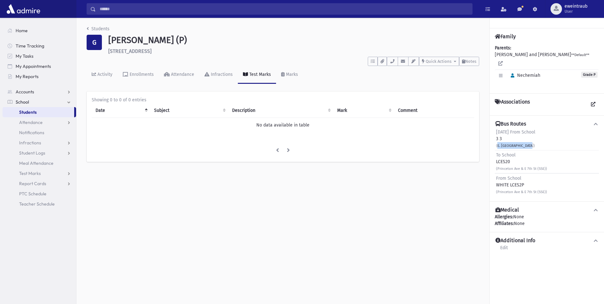
click at [494, 138] on div "Bus Routes [DATE] From School 3 3 (E. 7th @ [GEOGRAPHIC_DATA]) To School LCES20…" at bounding box center [546, 158] width 114 height 86
